Goal: Task Accomplishment & Management: Manage account settings

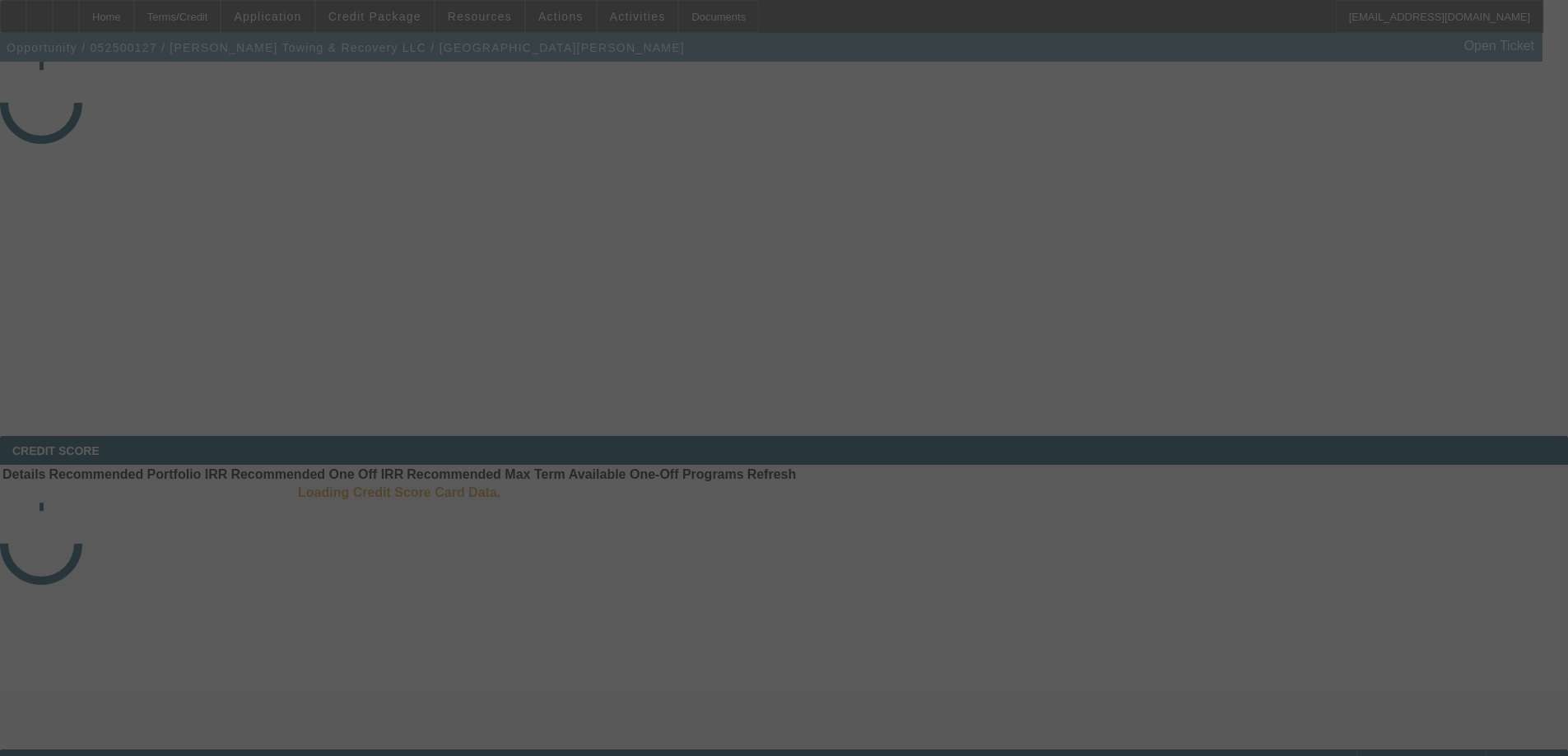
select select "3"
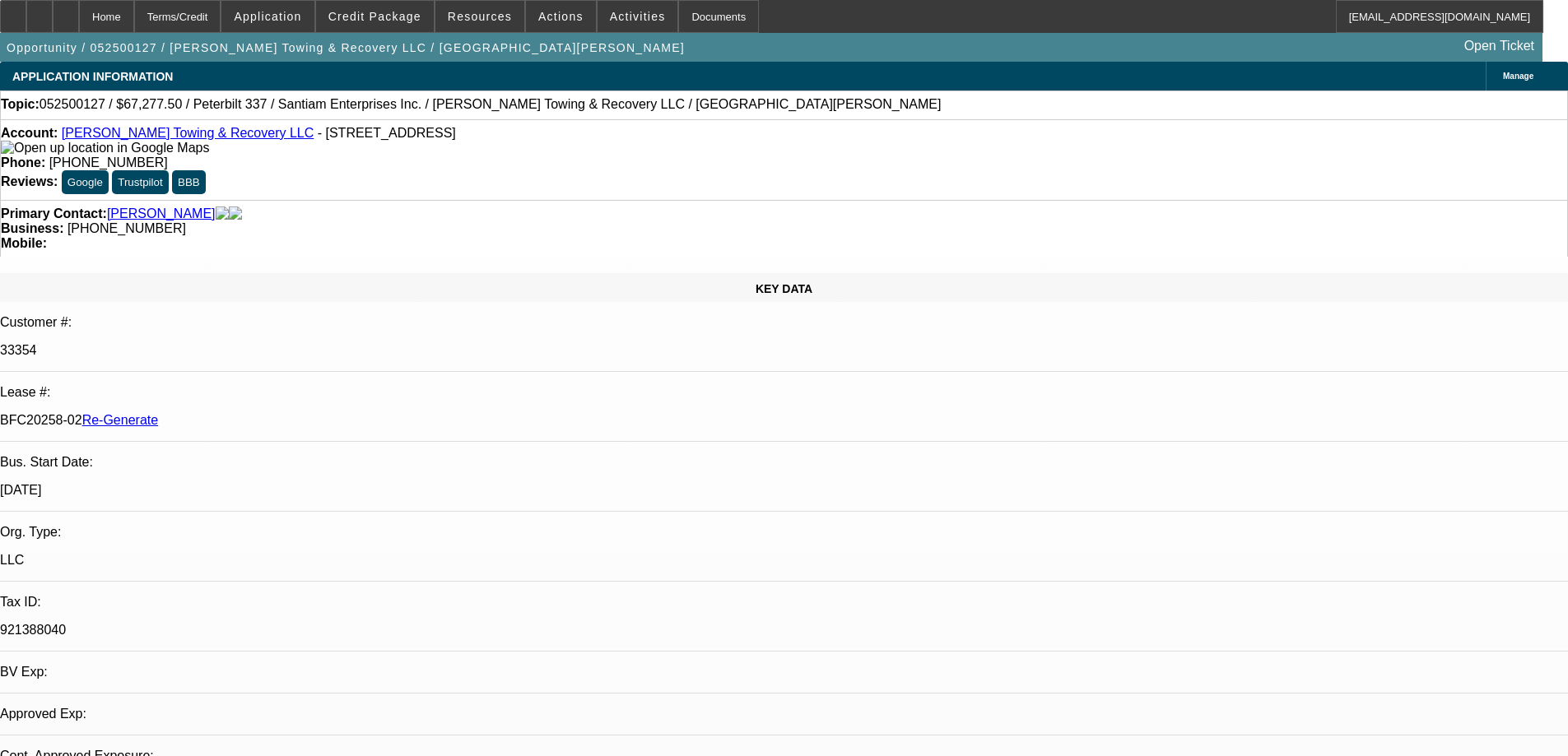
select select "0.15"
select select "2"
select select "0"
select select "6"
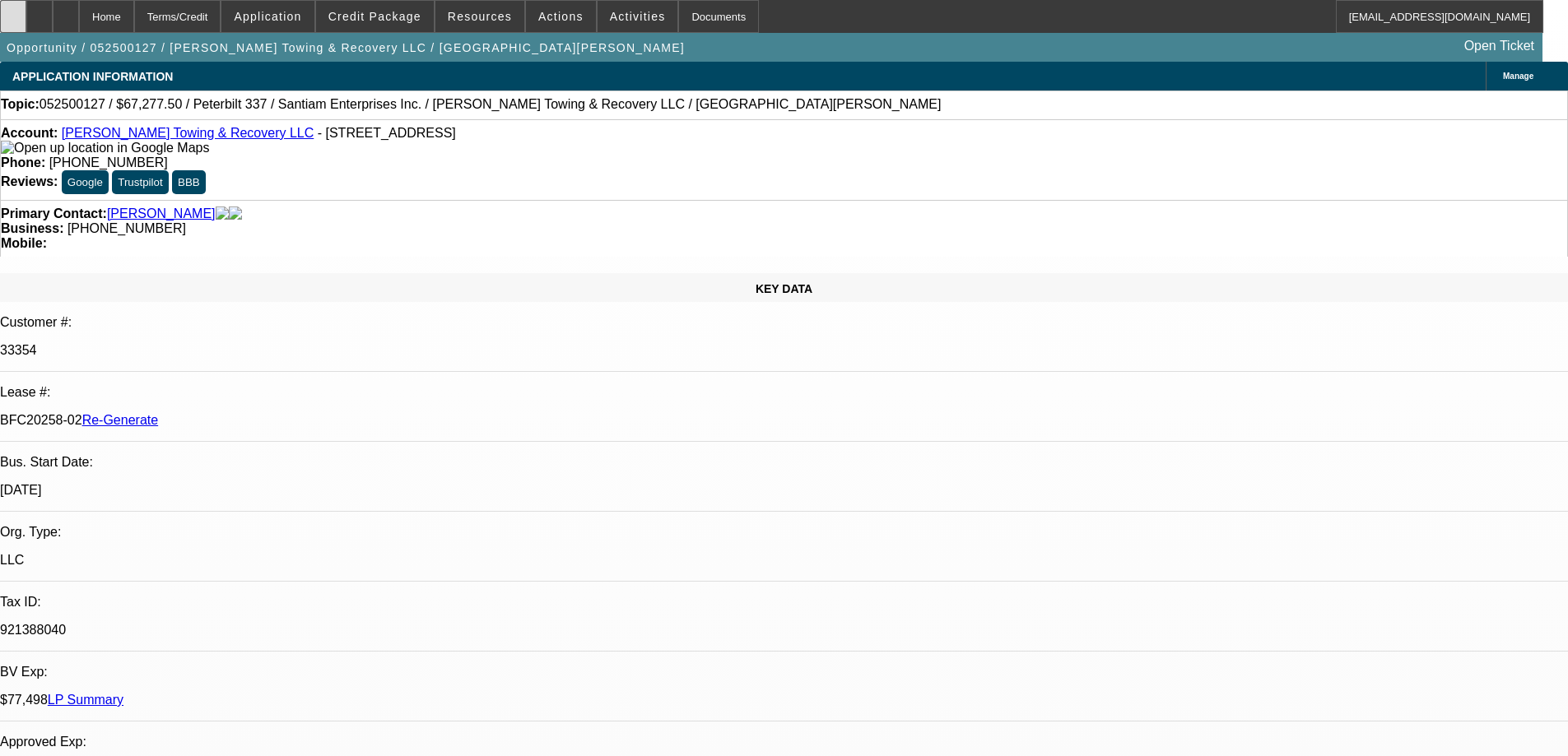
click at [13, 11] on icon at bounding box center [13, 11] width 0 height 0
click at [684, 17] on div "Documents" at bounding box center [718, 16] width 81 height 33
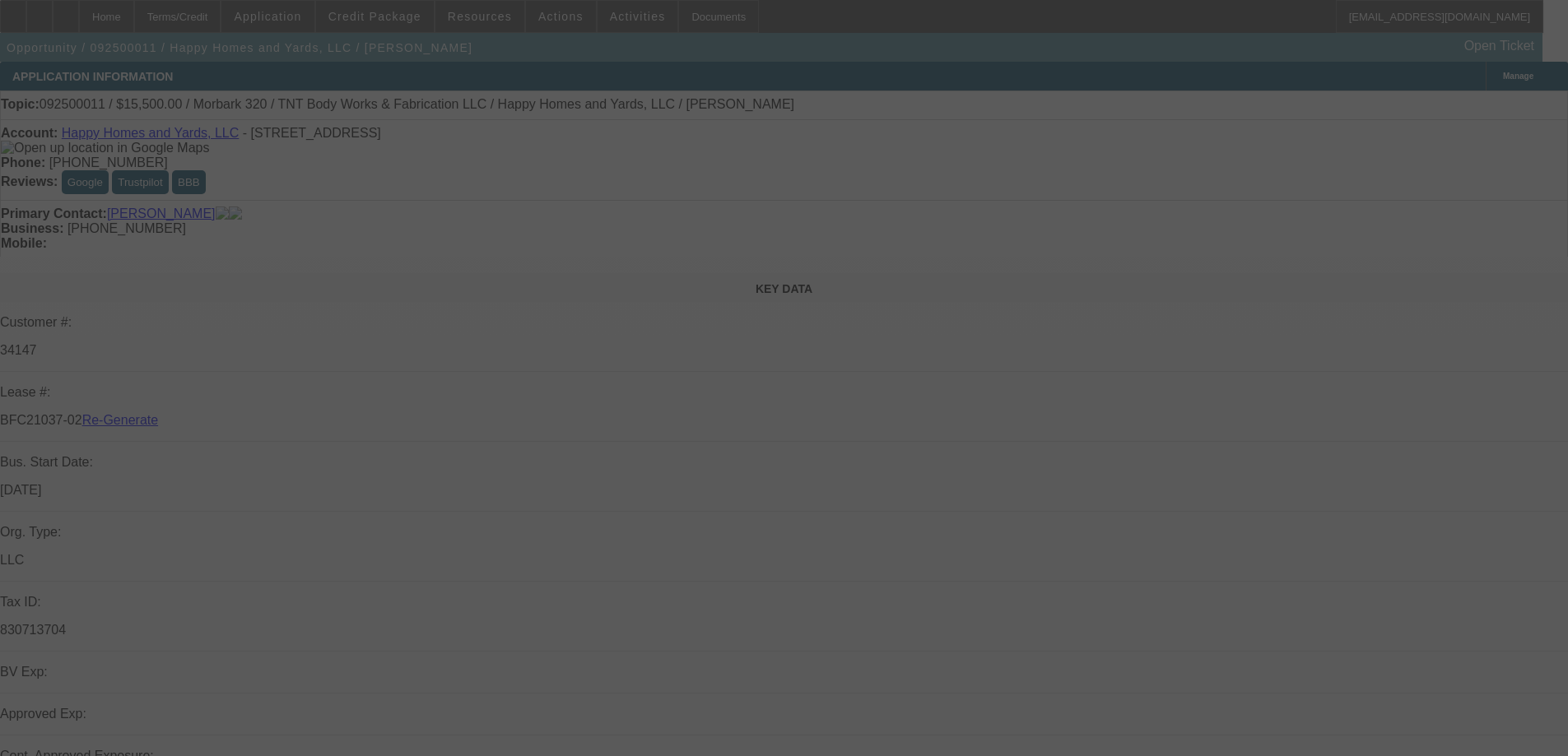
select select "3"
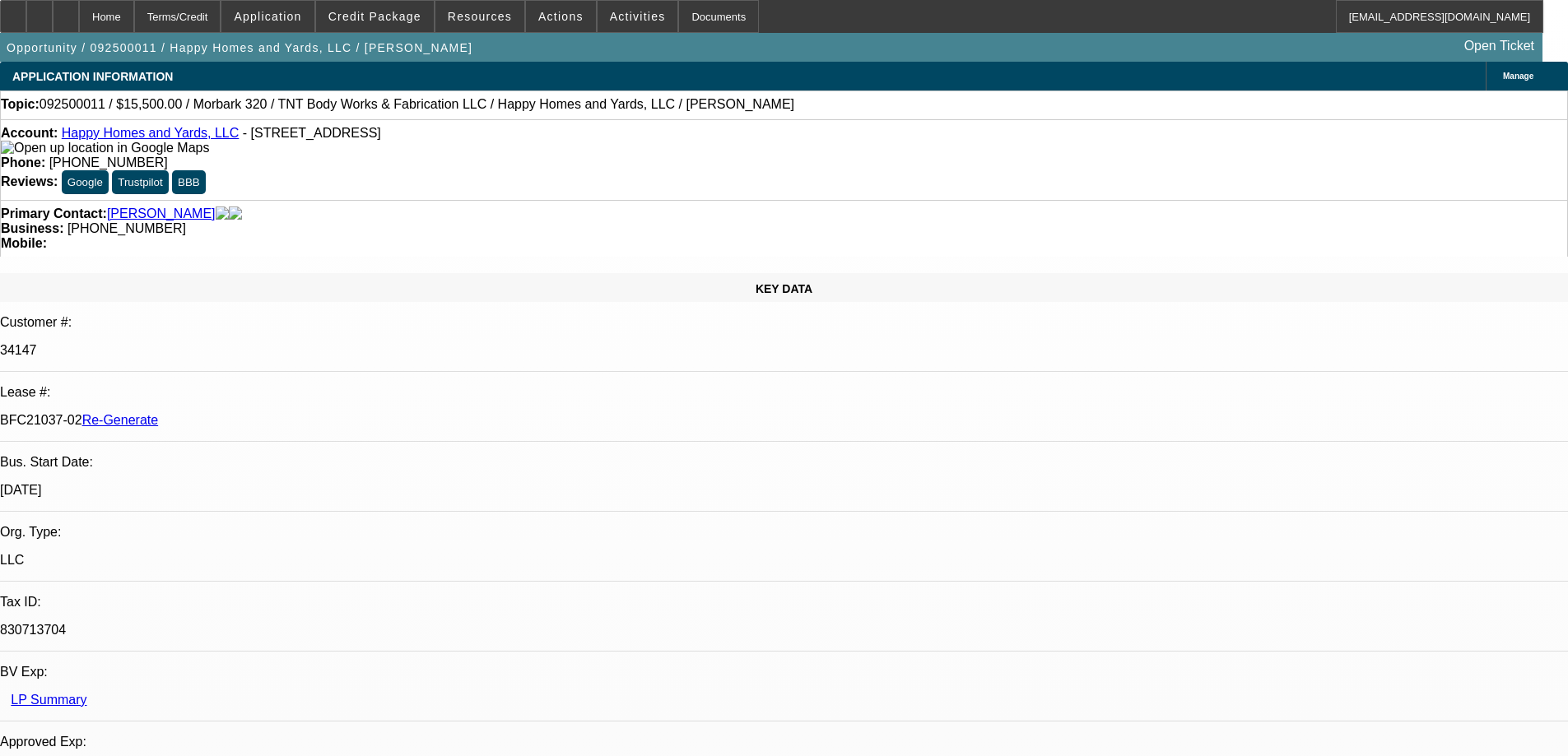
select select "0"
select select "3"
select select "0"
select select "6"
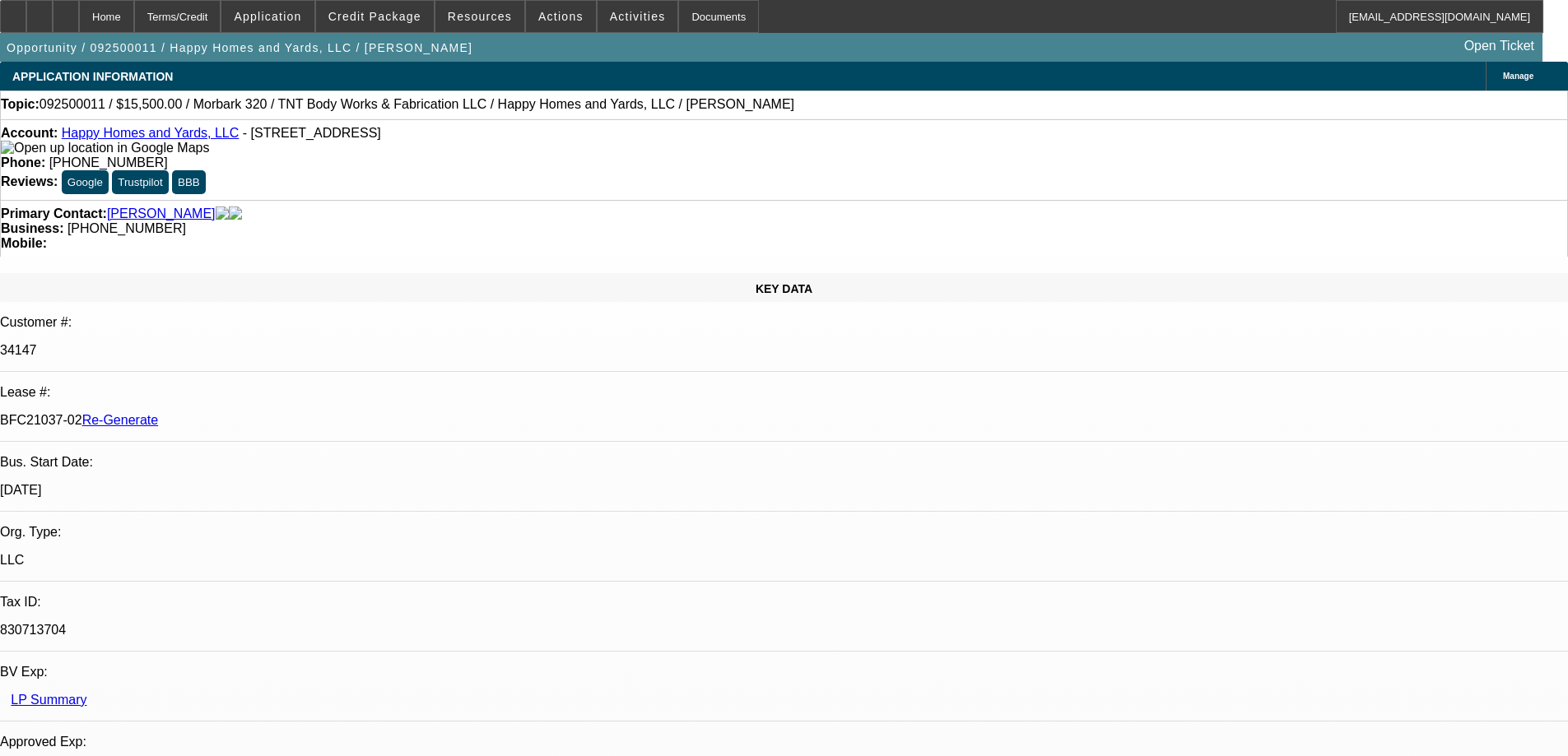
click at [382, 22] on span "Credit Package" at bounding box center [375, 16] width 93 height 13
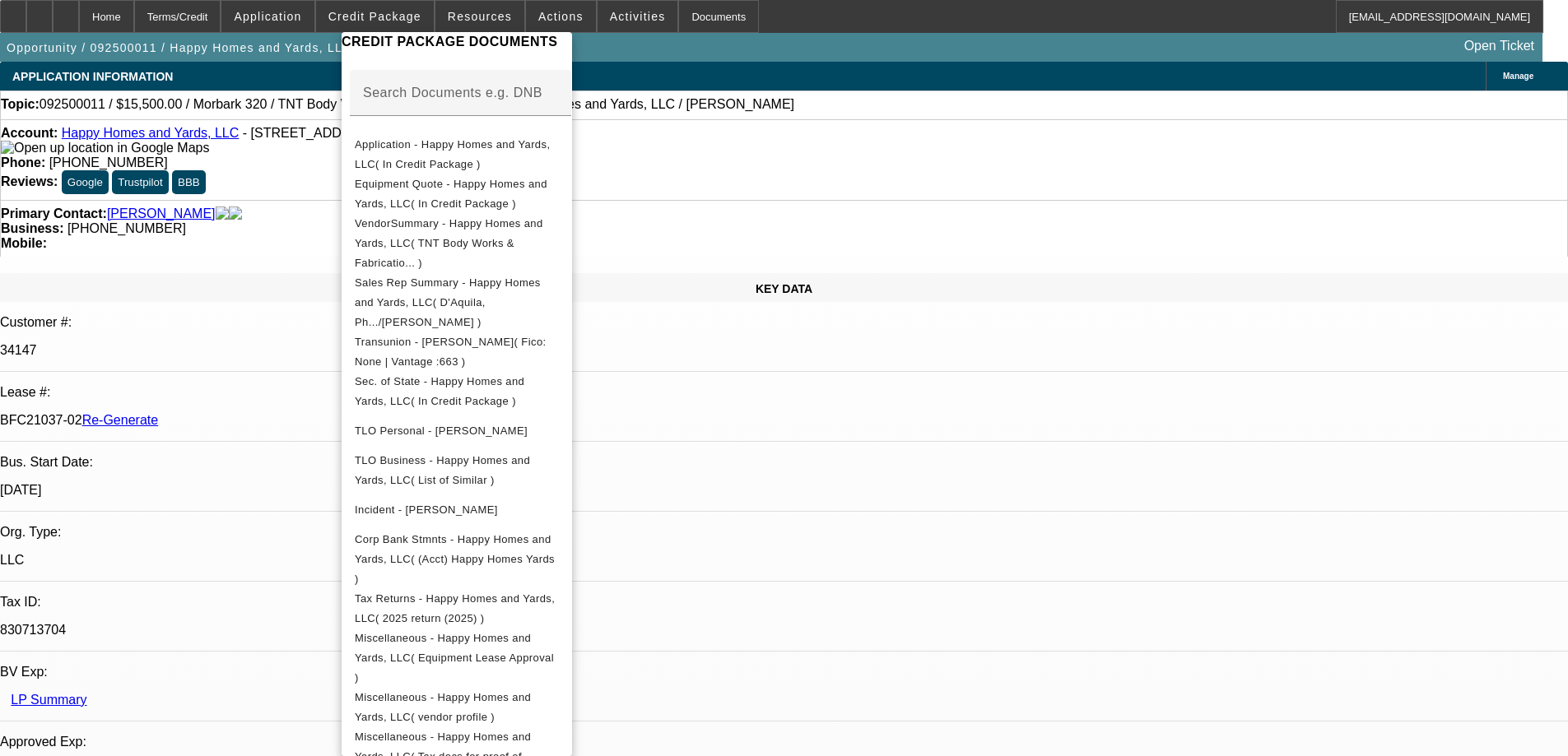
scroll to position [411, 0]
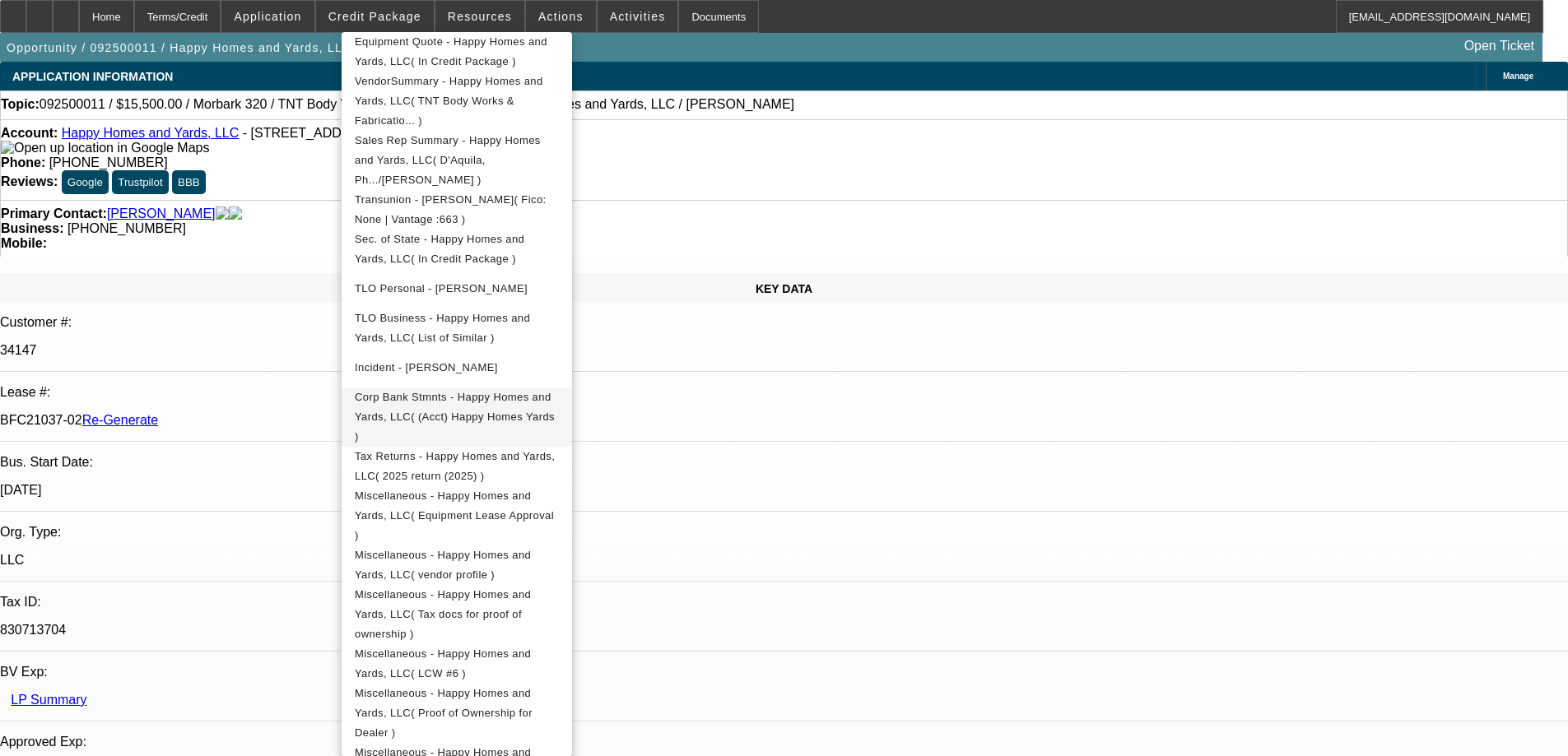
click at [468, 391] on span "Corp Bank Stmnts - Happy Homes and Yards, LLC( (Acct) Happy Homes Yards )" at bounding box center [455, 417] width 200 height 52
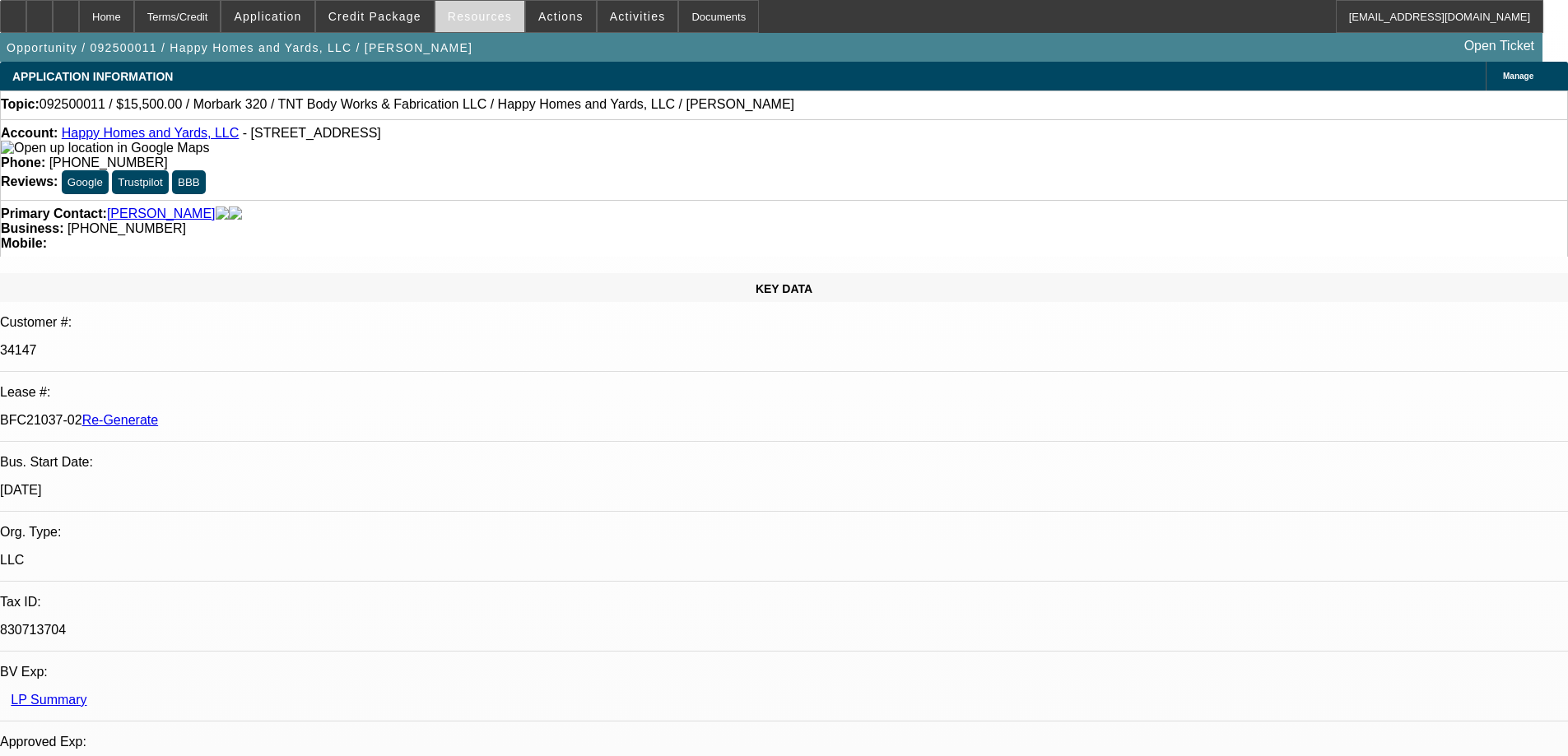
click at [475, 5] on span at bounding box center [480, 15] width 89 height 39
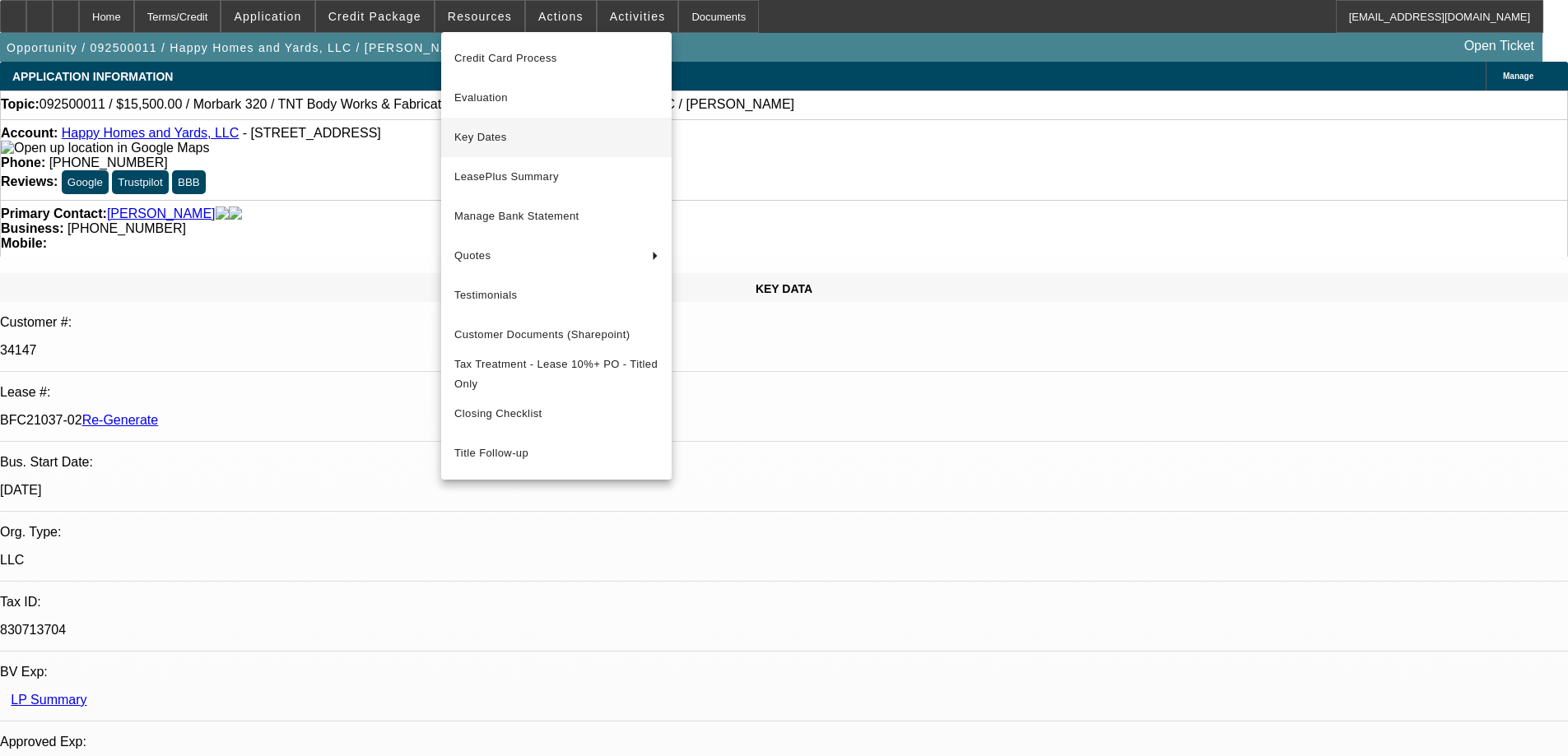
click at [500, 150] on button "Key Dates" at bounding box center [556, 136] width 230 height 39
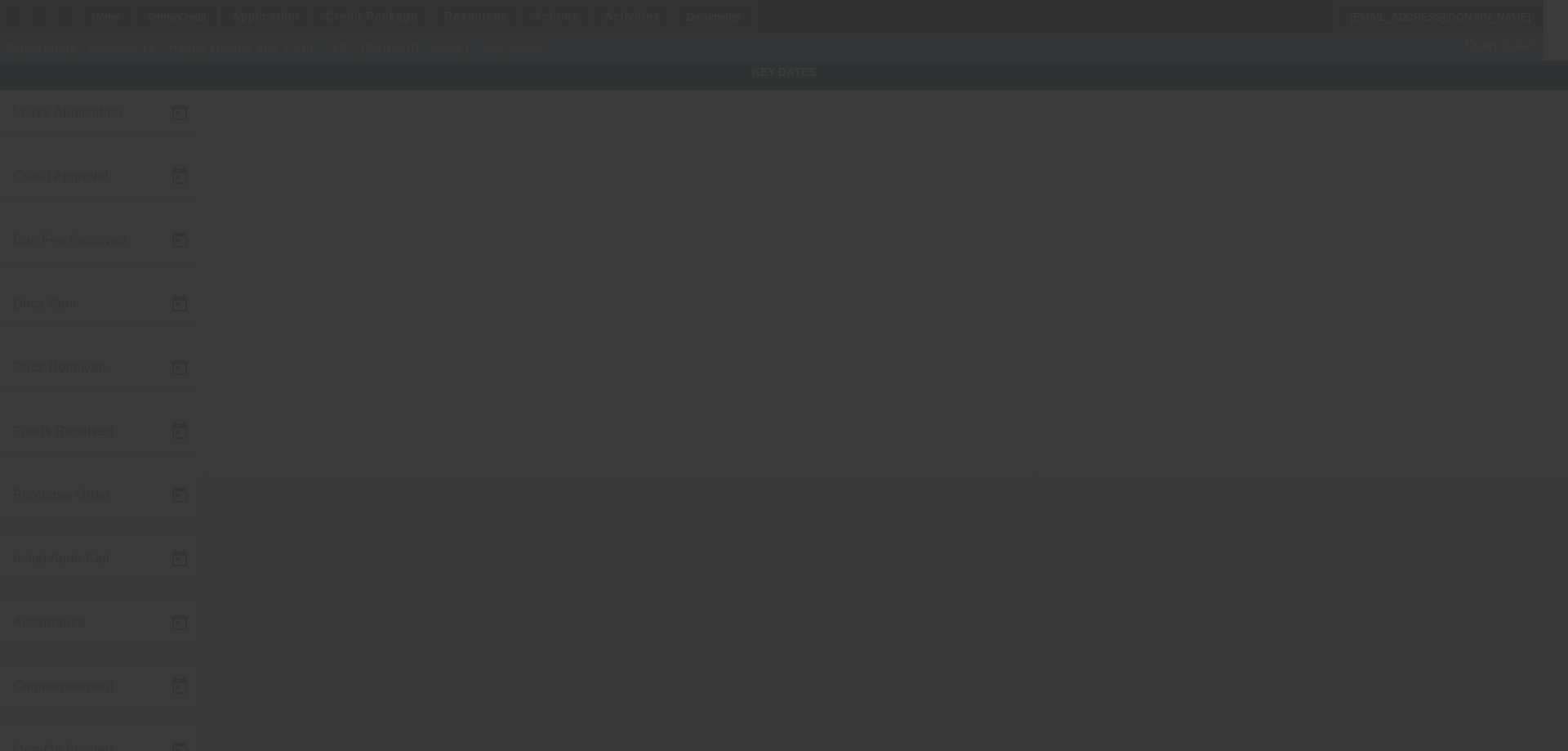
type input "[DATE]"
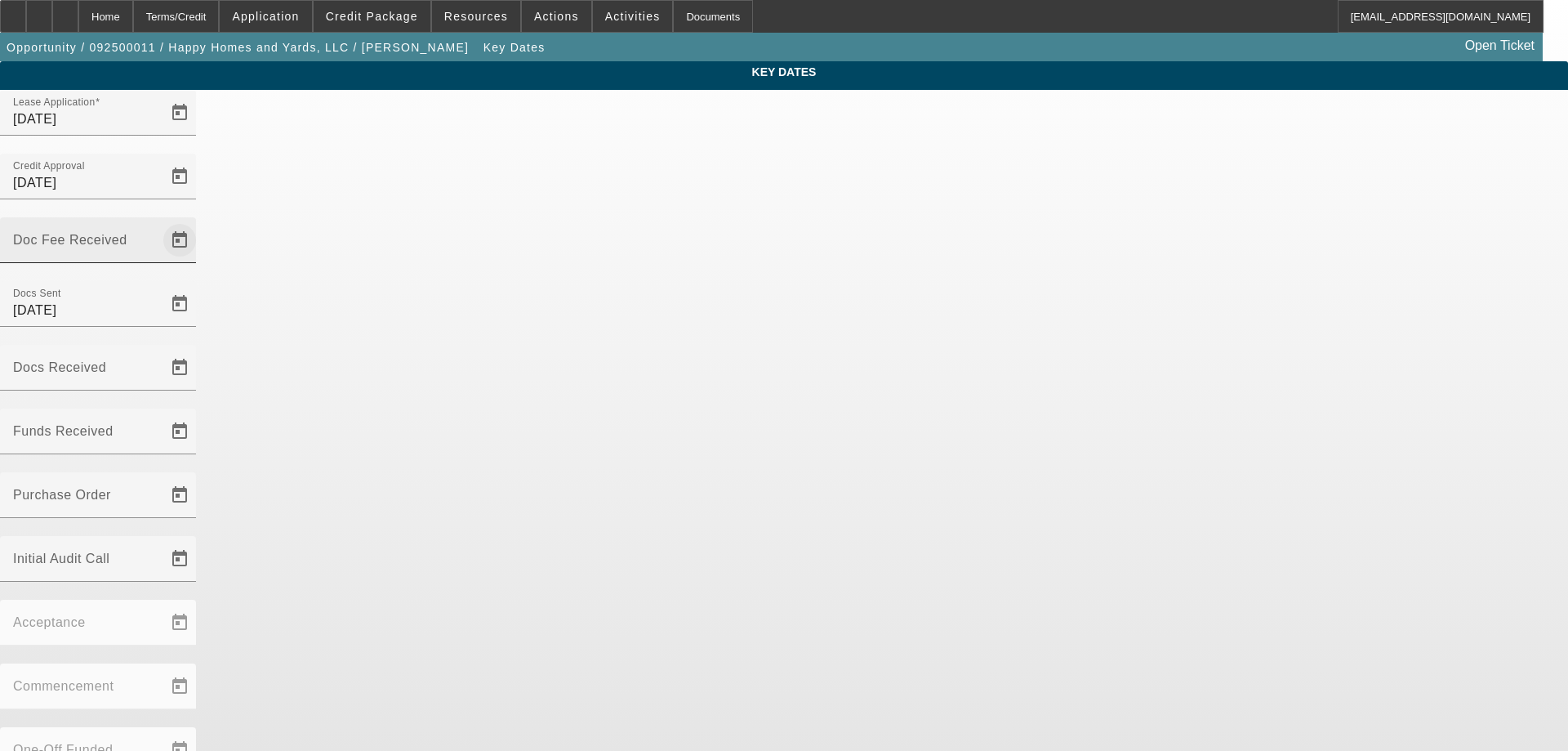
click at [200, 221] on span "Open calendar" at bounding box center [179, 239] width 39 height 39
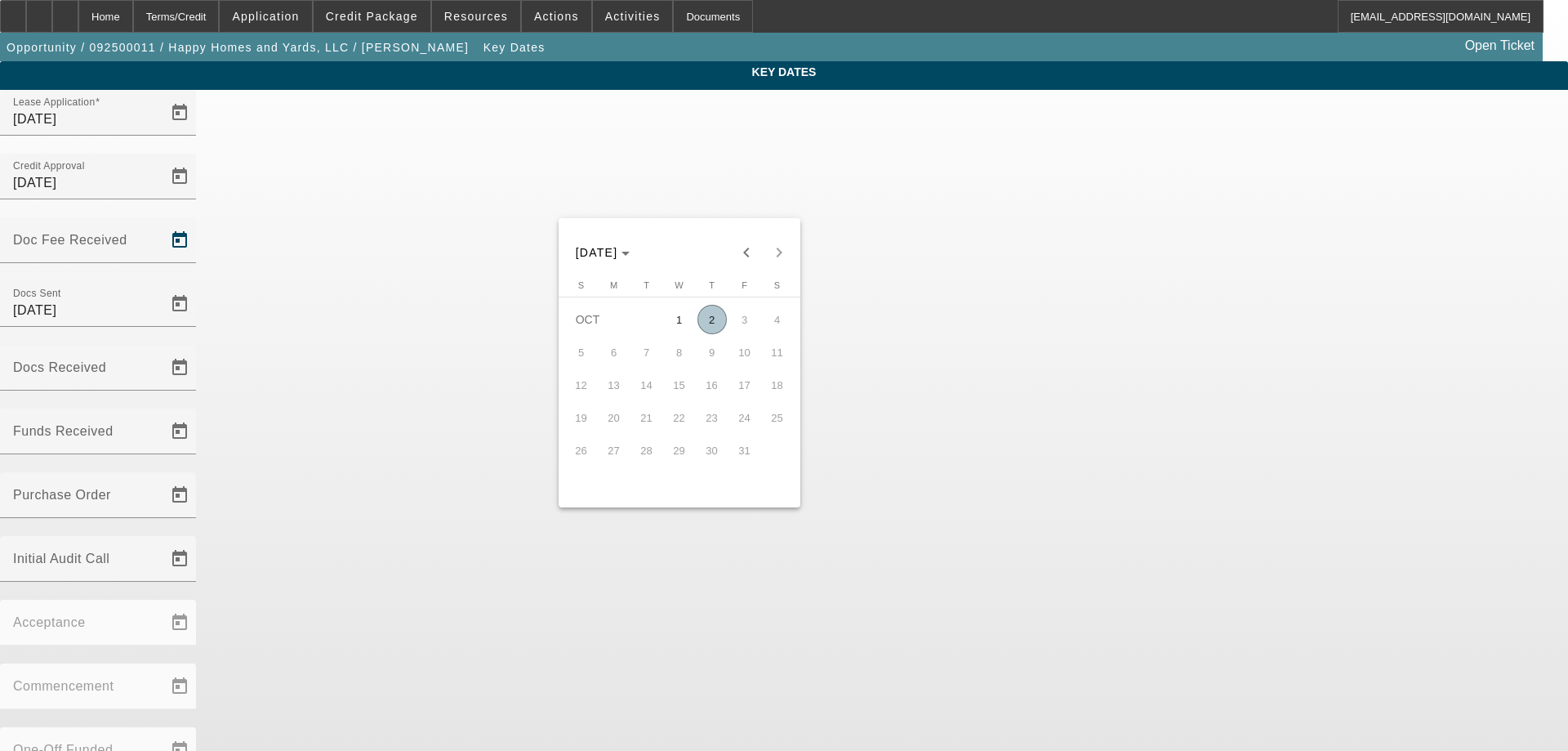
click at [718, 323] on span "2" at bounding box center [712, 319] width 30 height 30
type input "[DATE]"
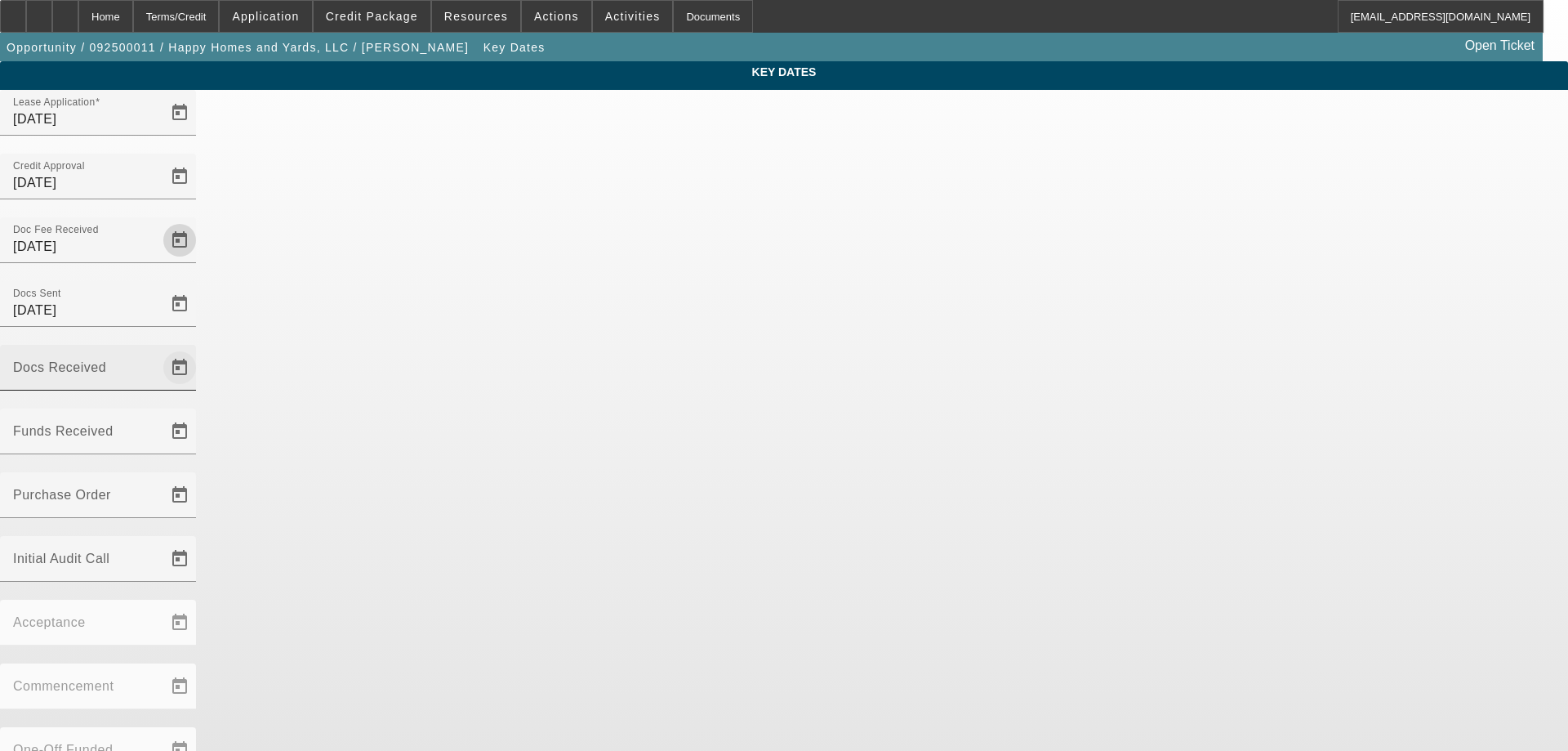
click at [200, 348] on span "Open calendar" at bounding box center [179, 367] width 39 height 39
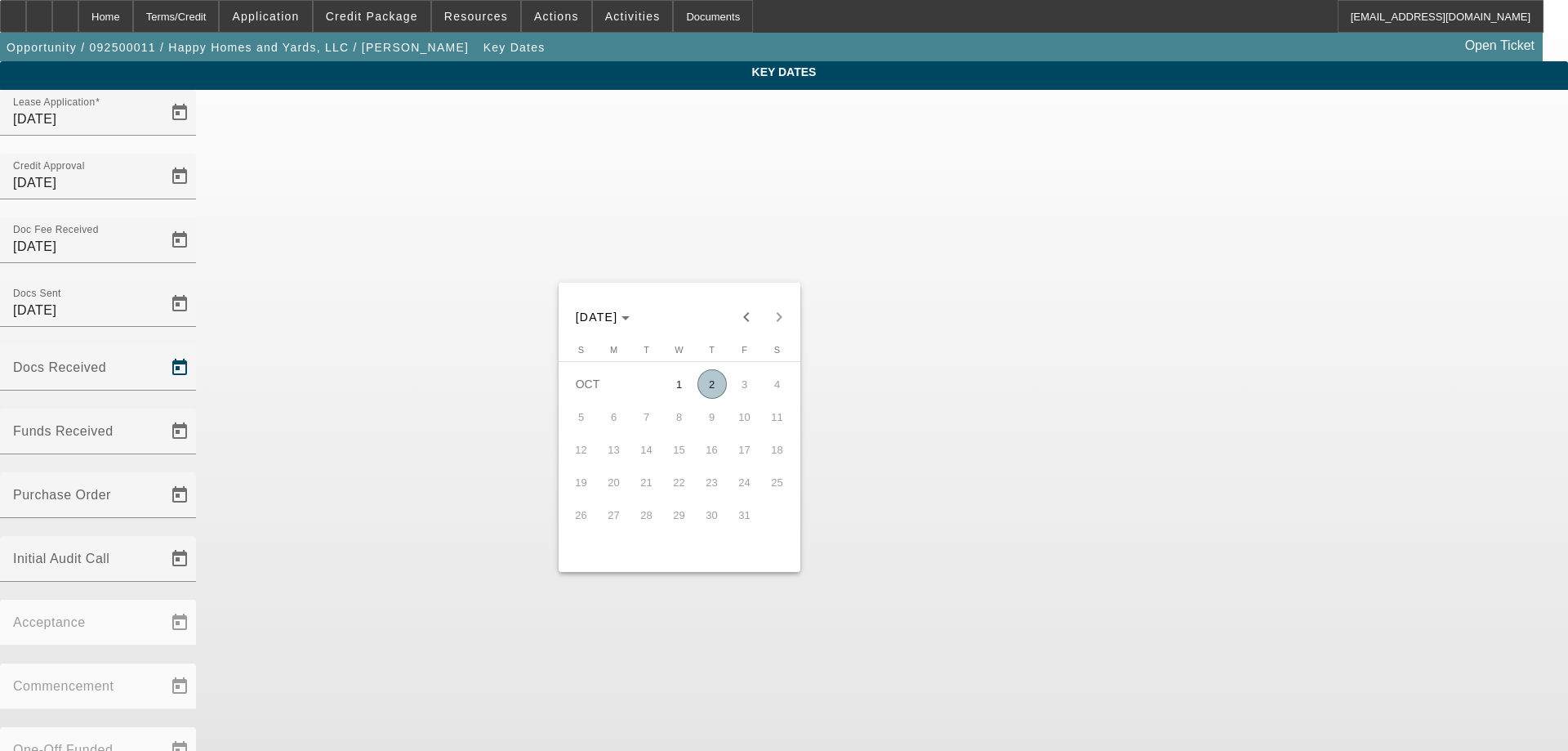
click at [719, 389] on span "2" at bounding box center [712, 384] width 30 height 30
type input "[DATE]"
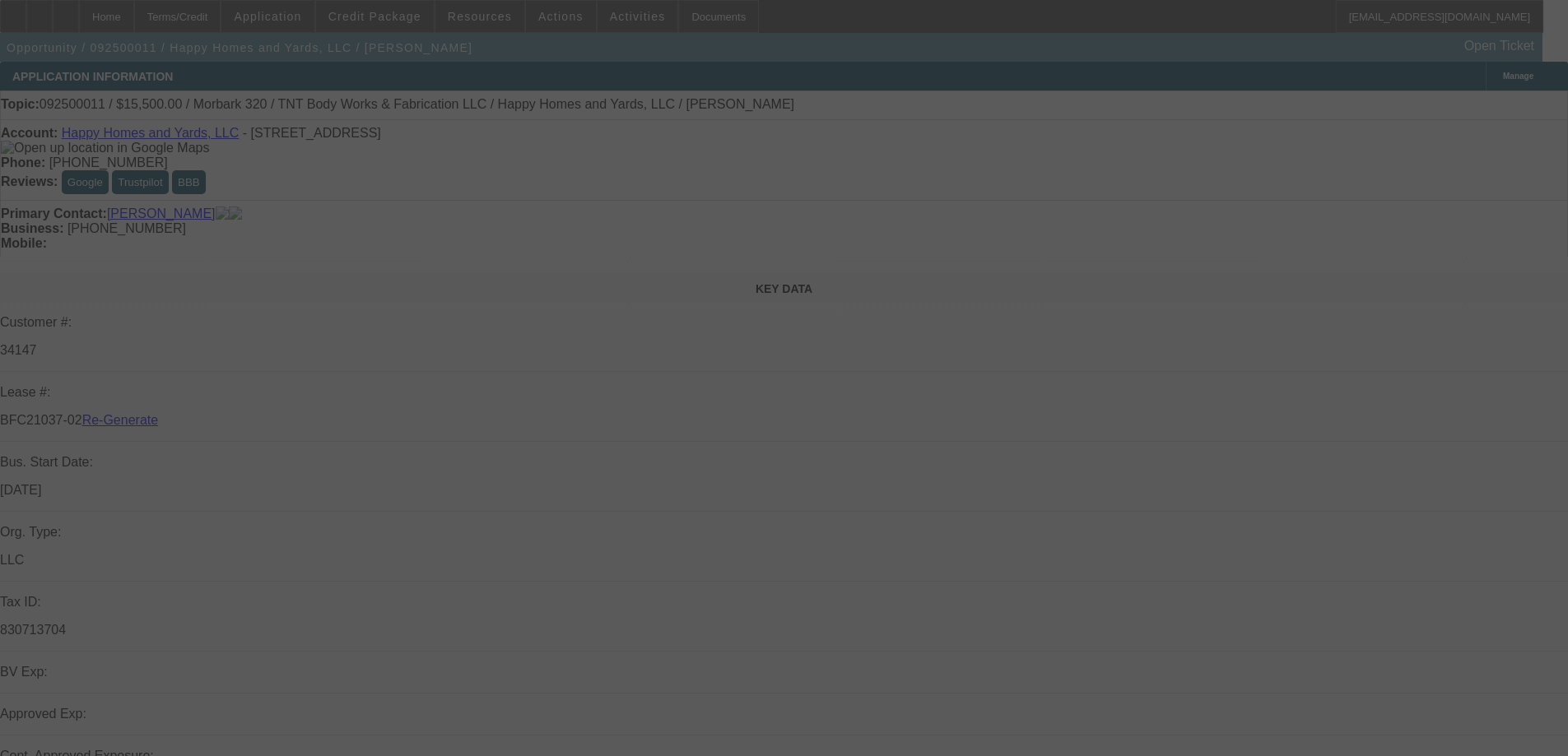
select select "3"
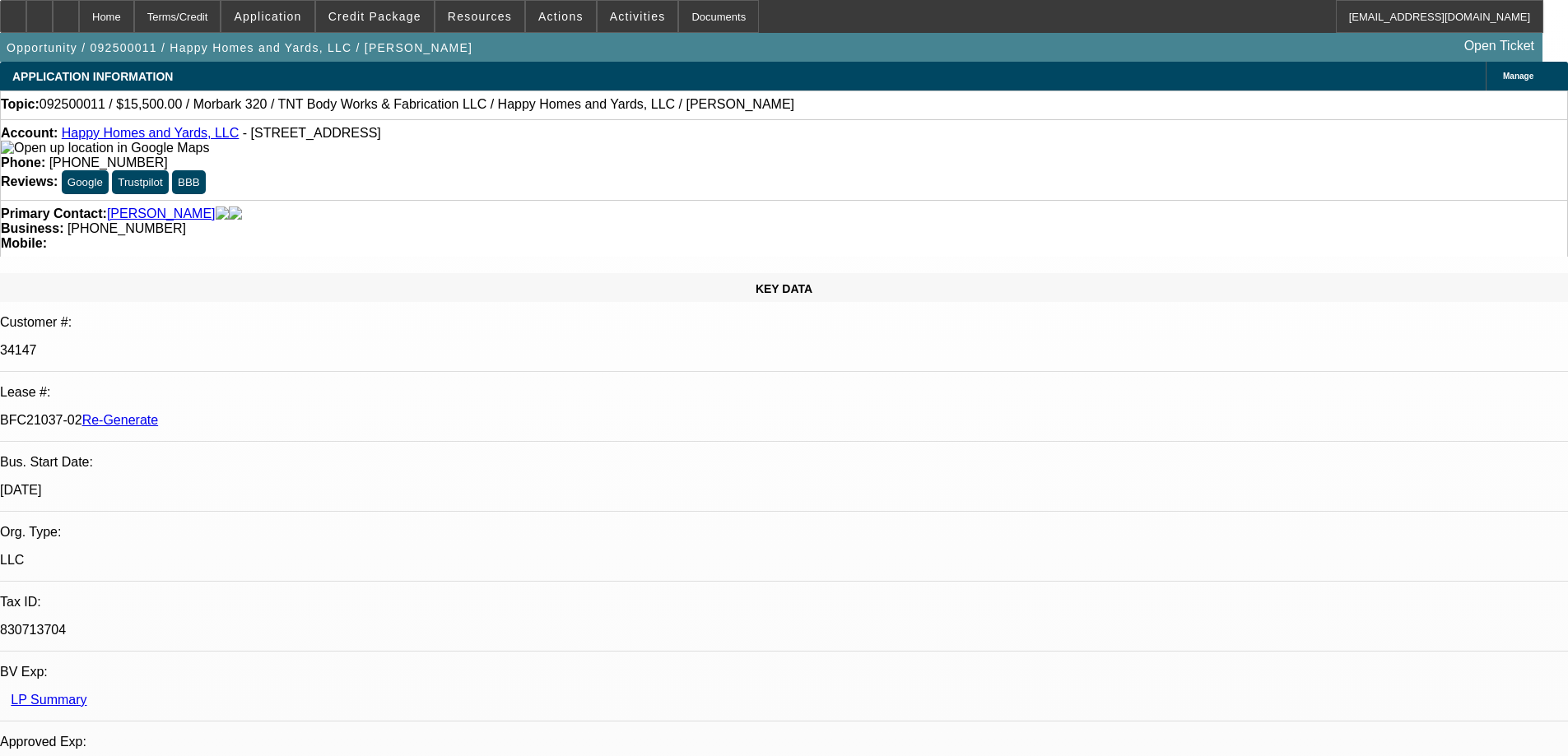
select select "0"
select select "3"
select select "0"
select select "6"
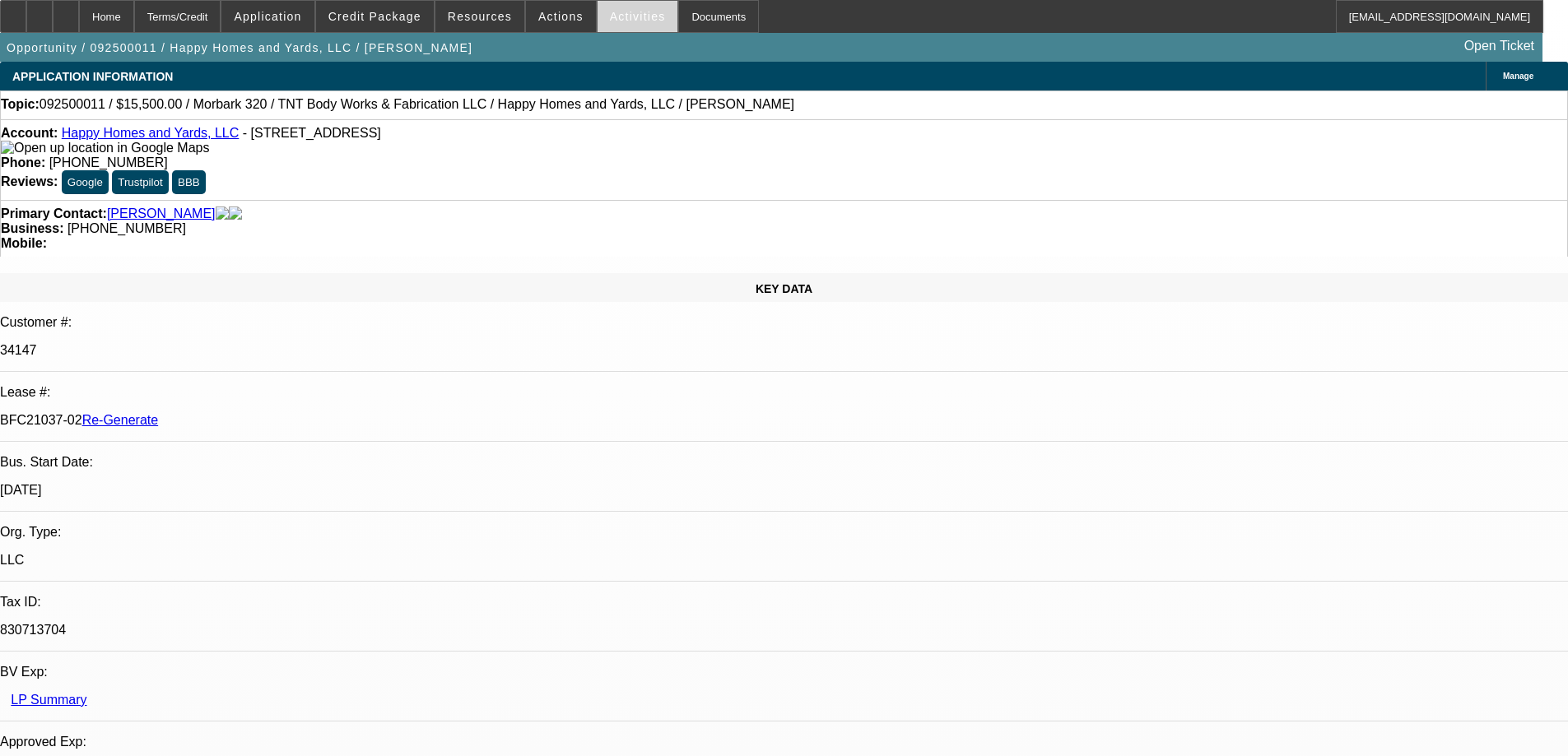
click at [618, 25] on span at bounding box center [638, 15] width 81 height 39
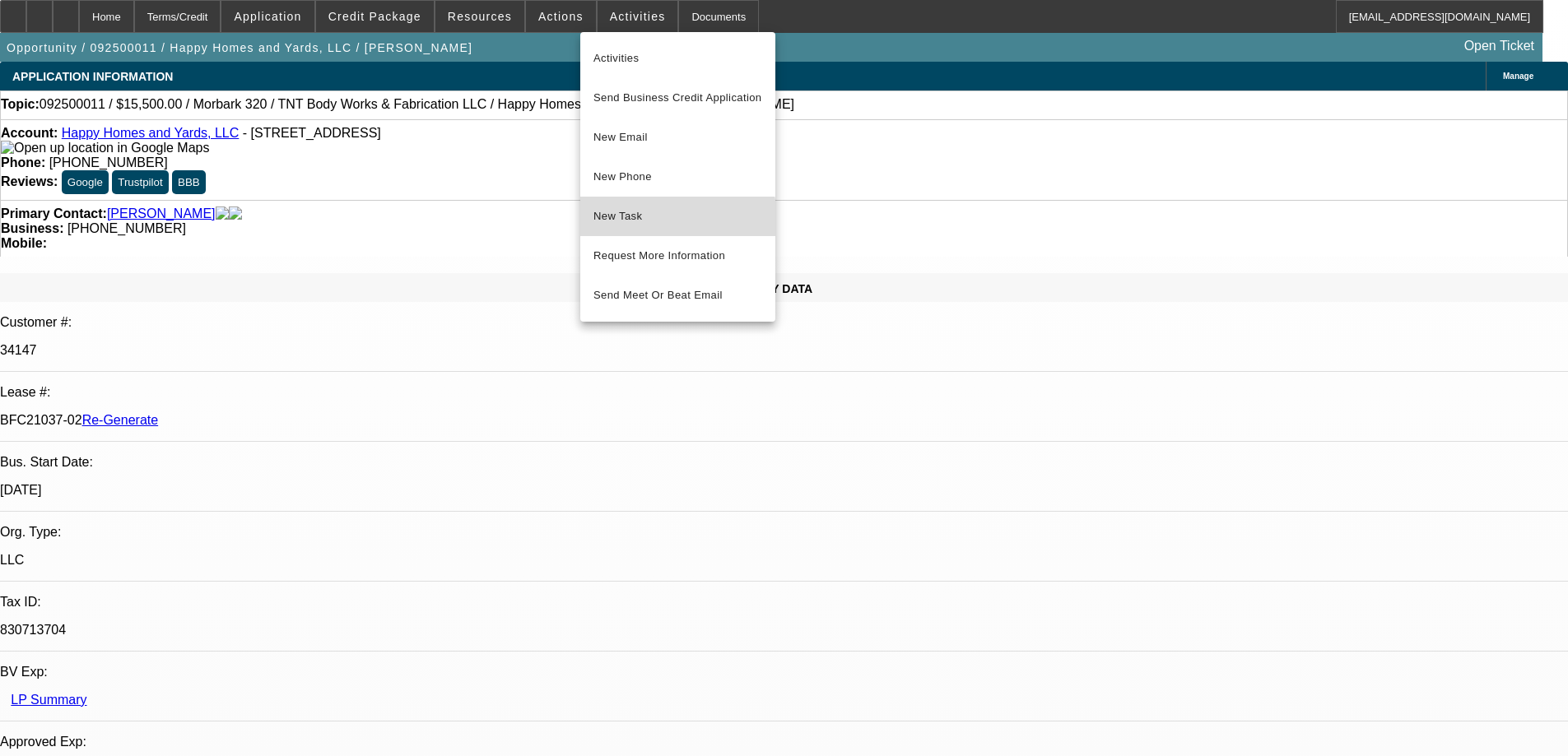
click at [650, 231] on button "New Task" at bounding box center [678, 216] width 195 height 39
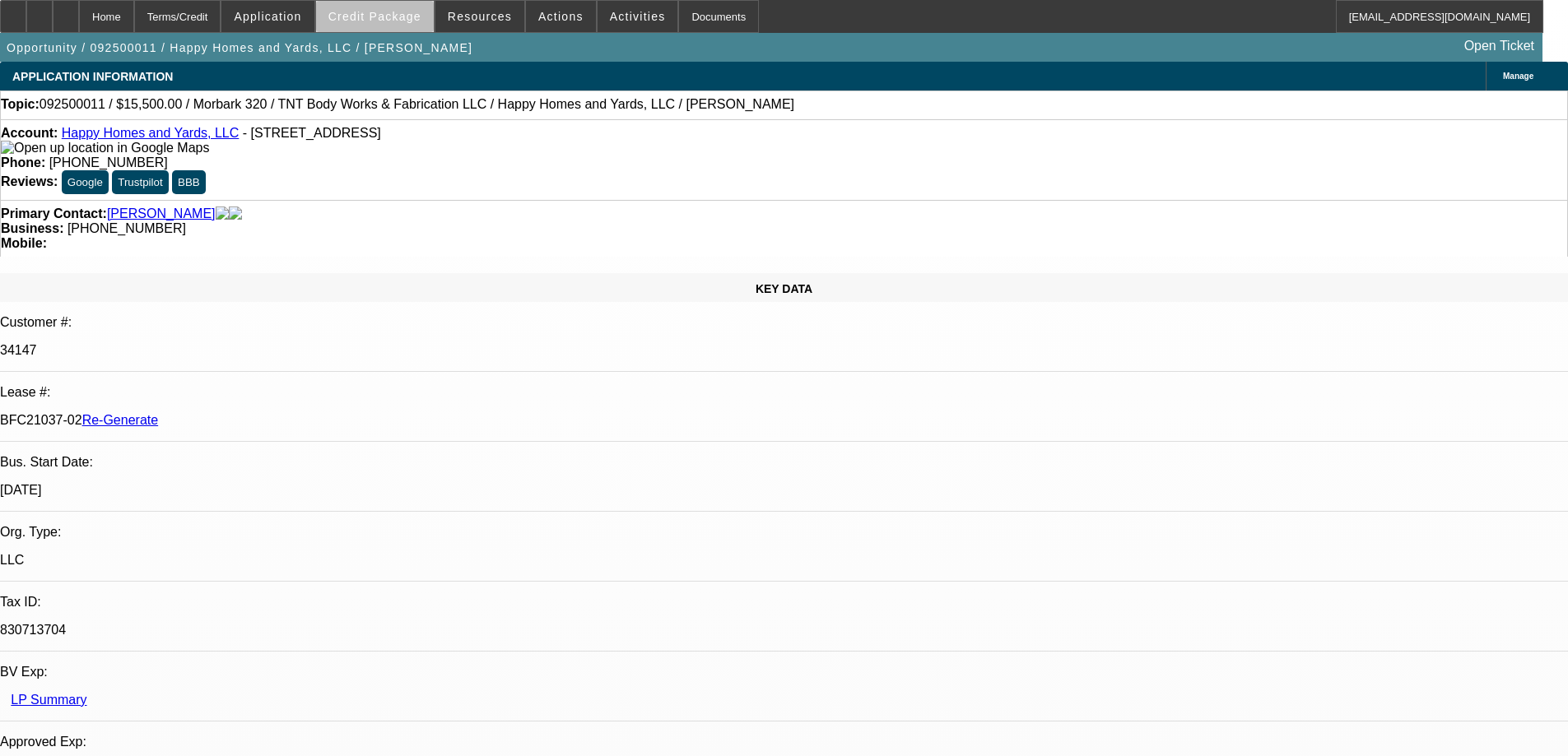
click at [413, 25] on span at bounding box center [374, 15] width 117 height 39
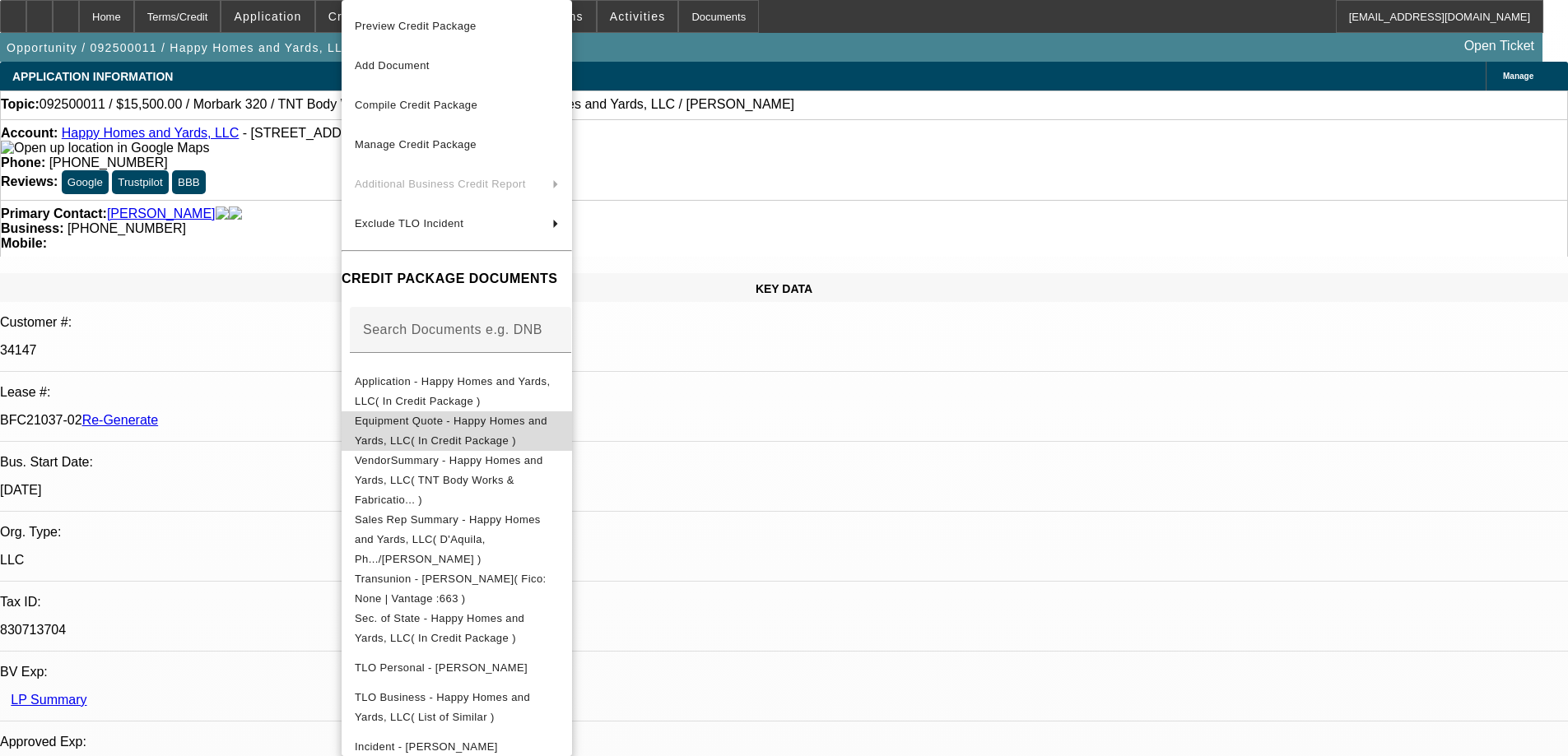
click at [486, 426] on span "Equipment Quote - Happy Homes and Yards, LLC( In Credit Package )" at bounding box center [451, 430] width 193 height 32
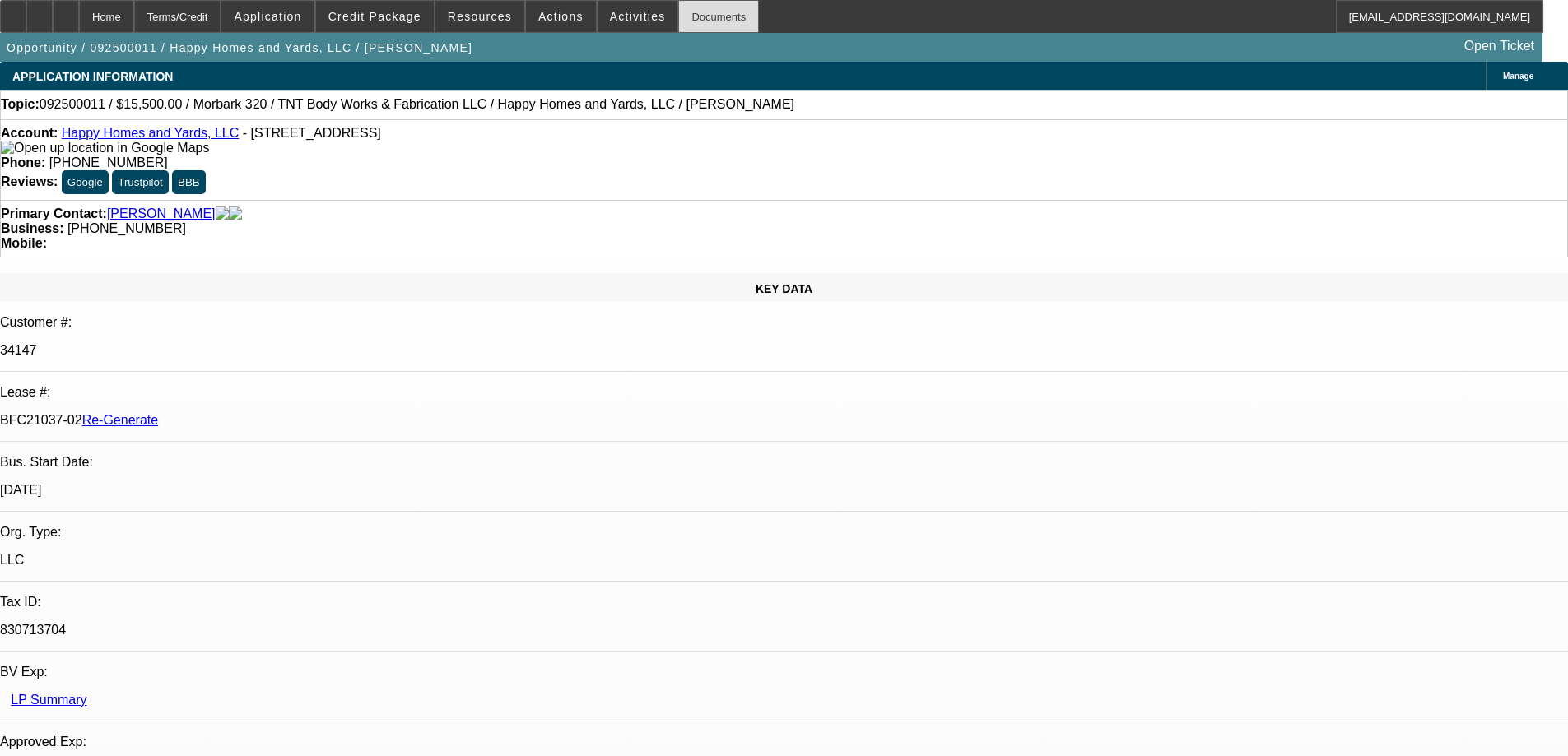
click at [696, 8] on div "Documents" at bounding box center [718, 16] width 81 height 33
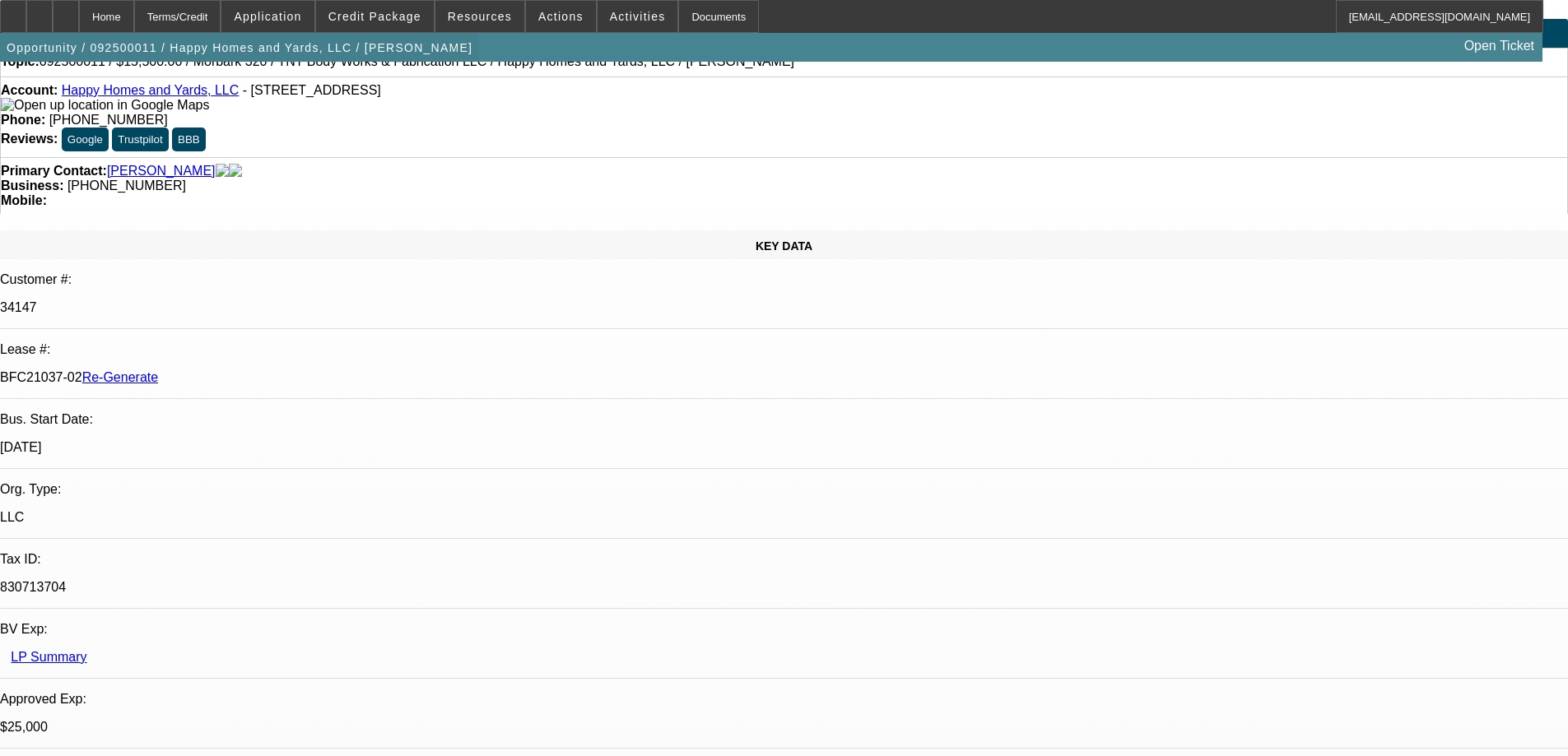
scroll to position [82, 0]
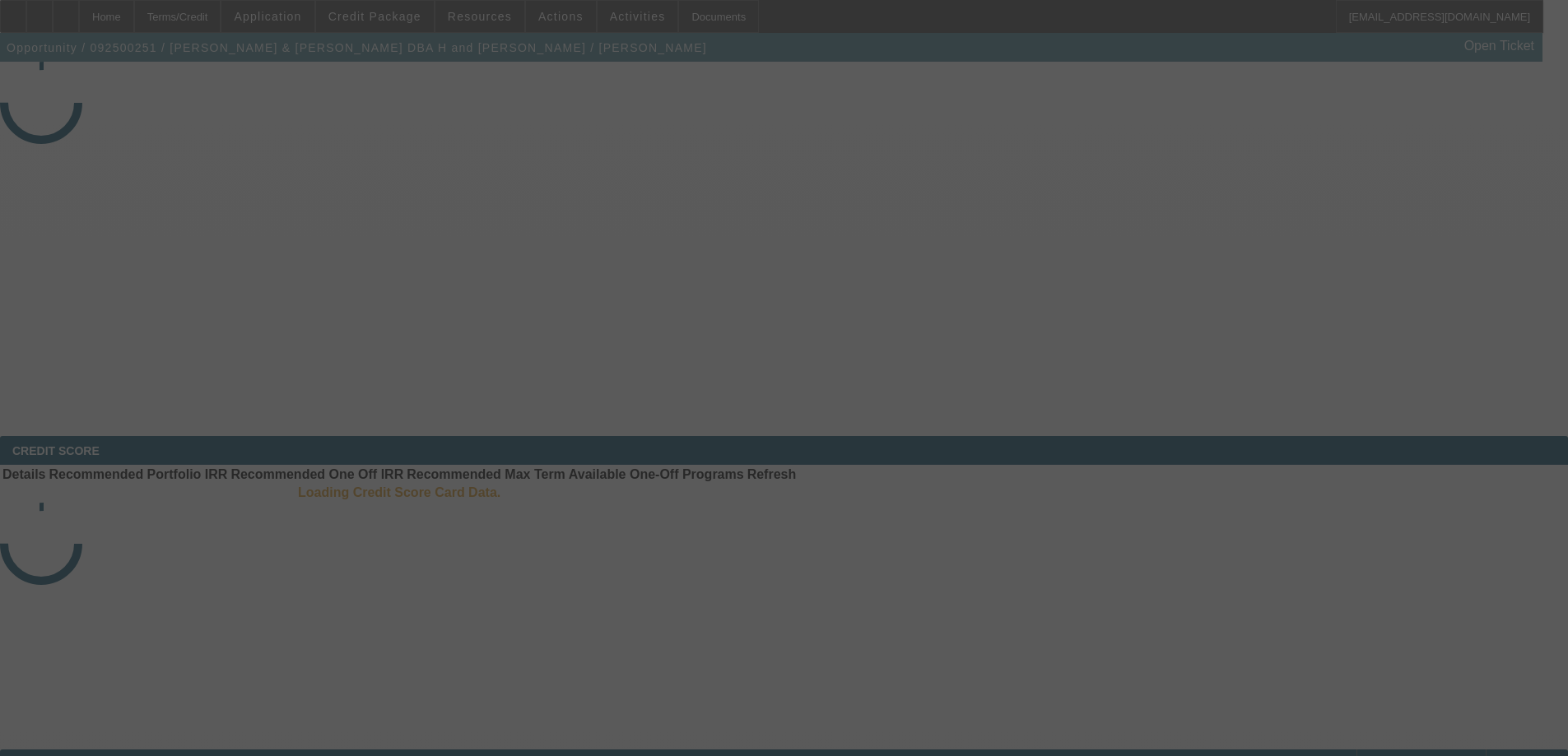
select select "3"
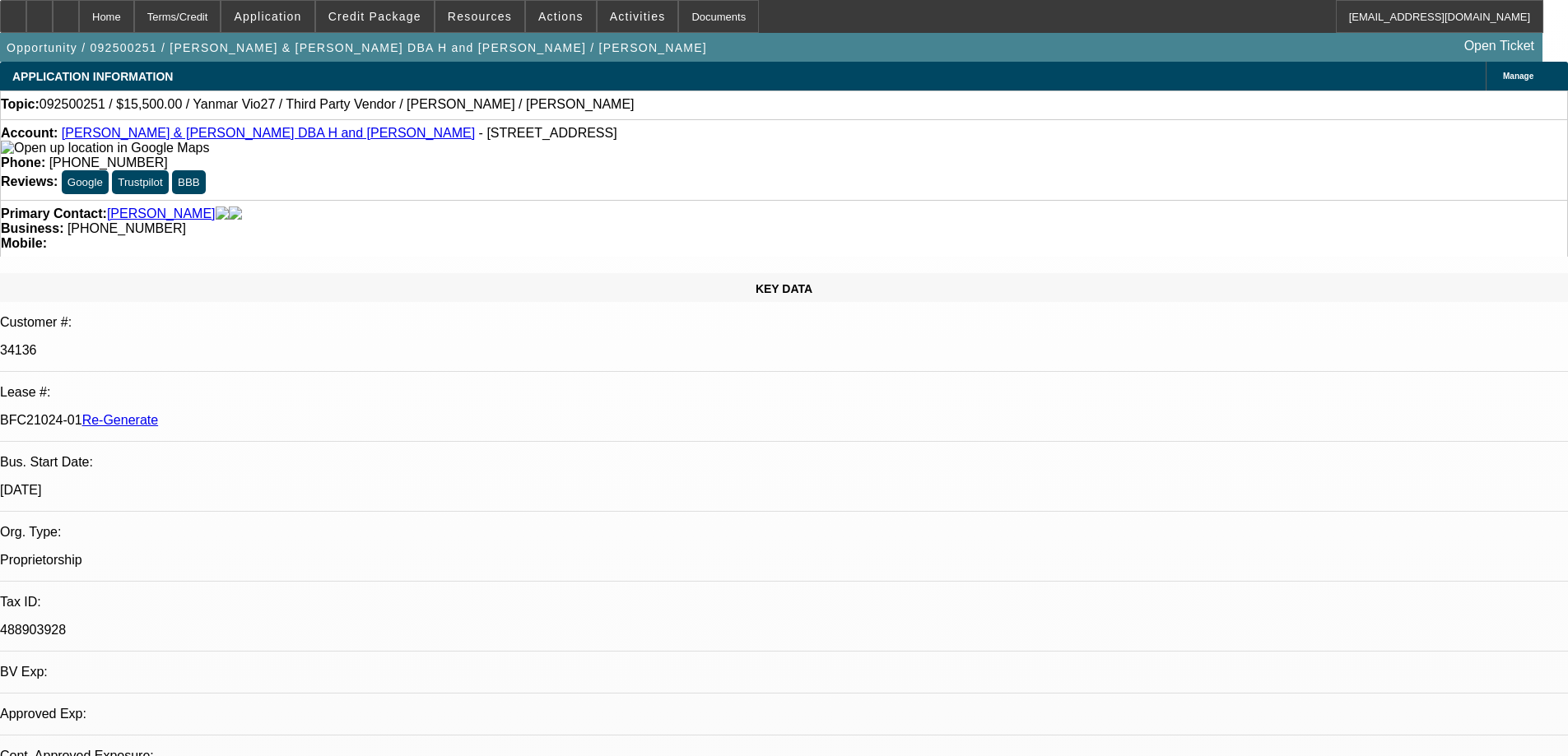
select select "0"
select select "1"
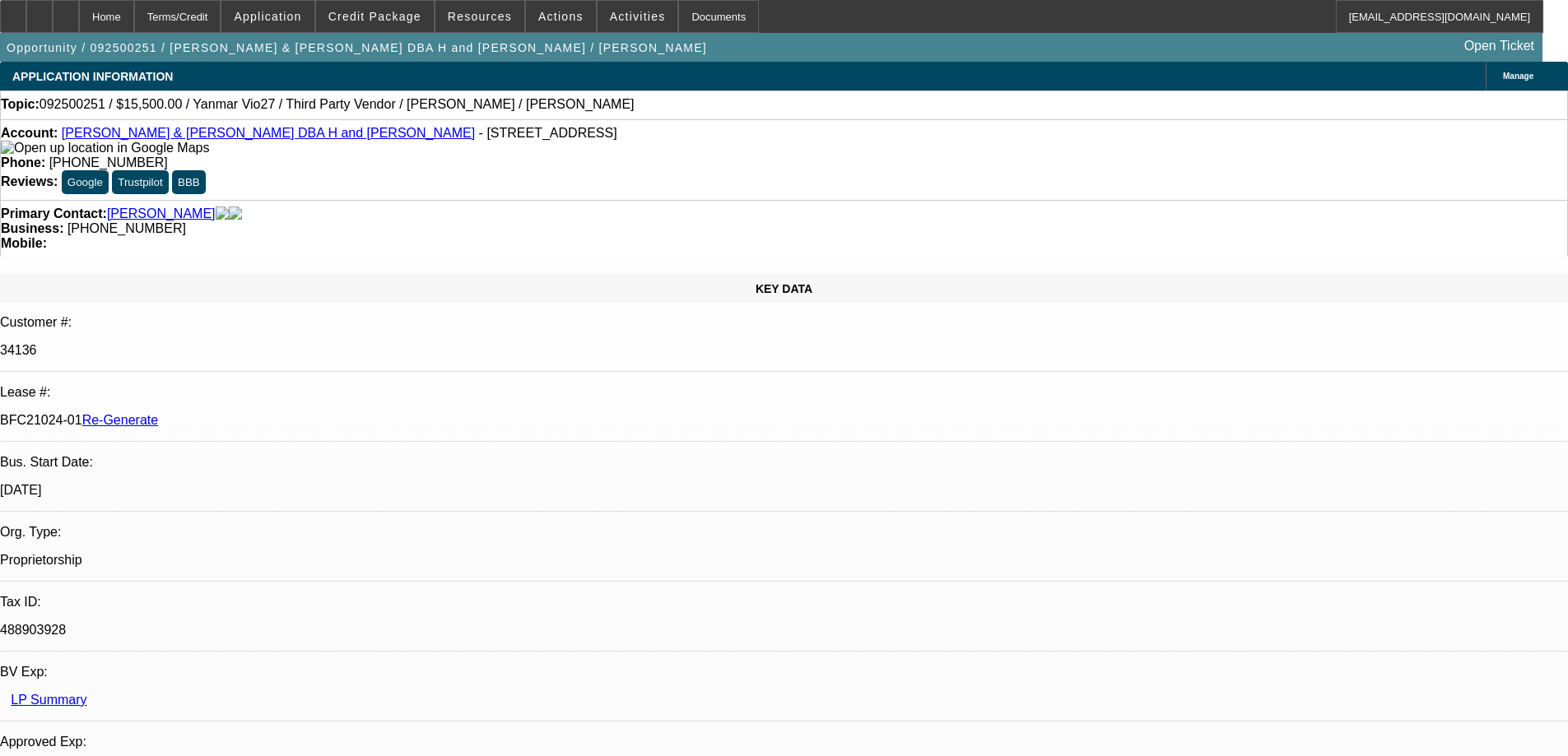
select select "6"
click at [678, 13] on div "Documents" at bounding box center [718, 16] width 81 height 33
